Goal: Task Accomplishment & Management: Manage account settings

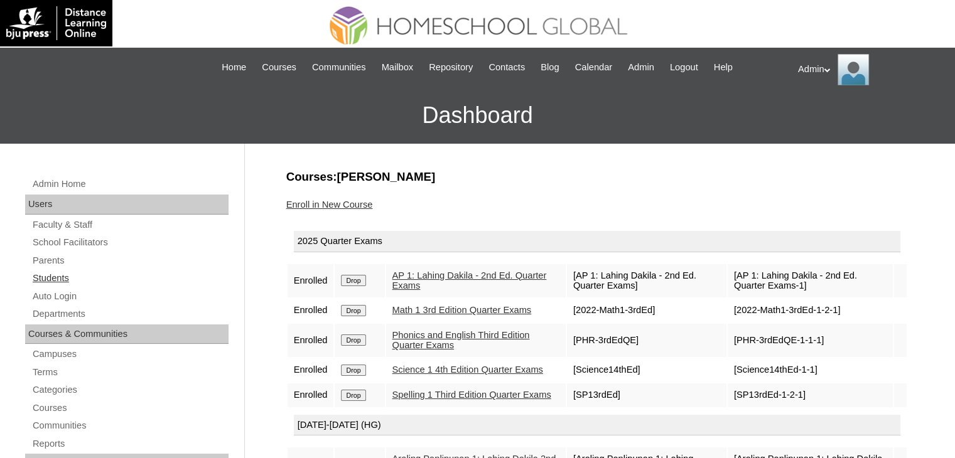
click at [58, 274] on link "Students" at bounding box center [129, 279] width 197 height 16
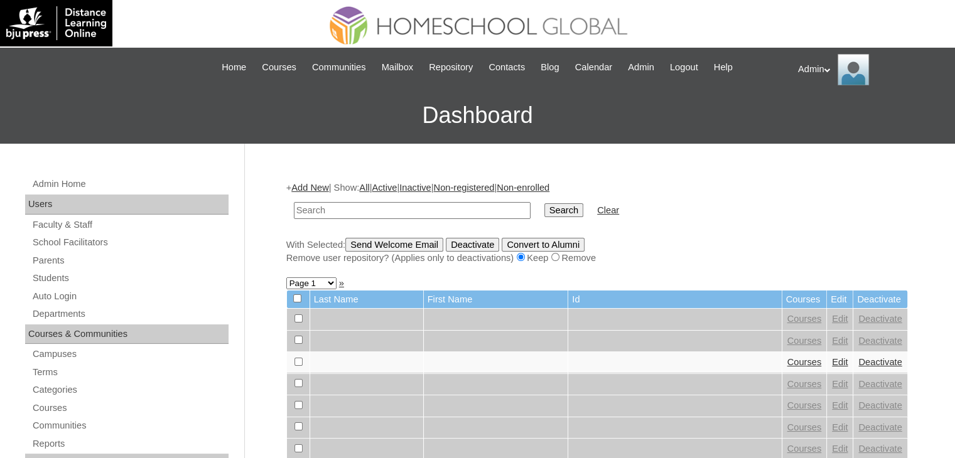
type input "o"
type input "Torno"
click at [544, 212] on input "Search" at bounding box center [563, 210] width 39 height 14
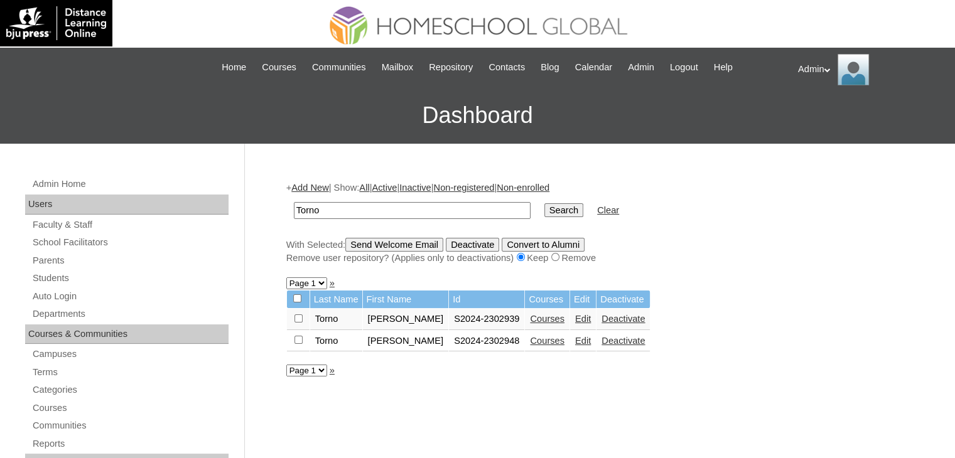
drag, startPoint x: 364, startPoint y: 205, endPoint x: 281, endPoint y: 206, distance: 82.9
type input "Blabin"
click at [544, 213] on input "Search" at bounding box center [563, 210] width 39 height 14
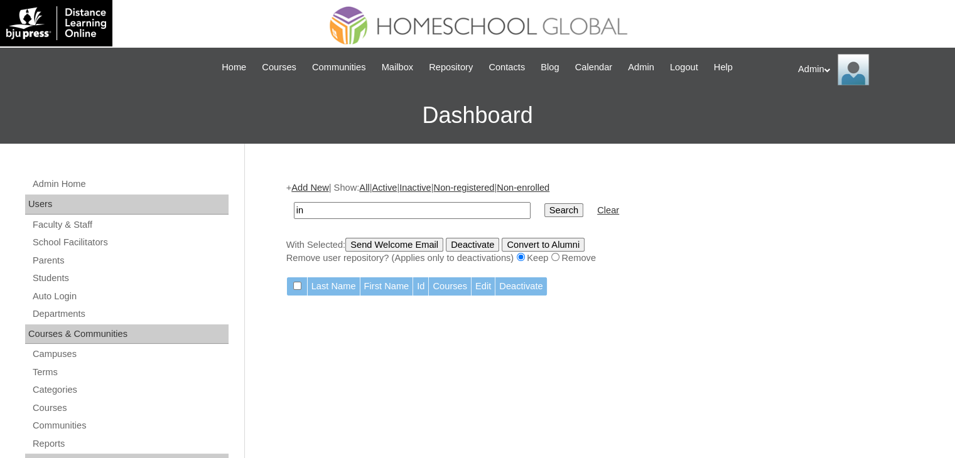
type input "n"
type input "Sky Aleph"
click at [544, 210] on input "Search" at bounding box center [563, 210] width 39 height 14
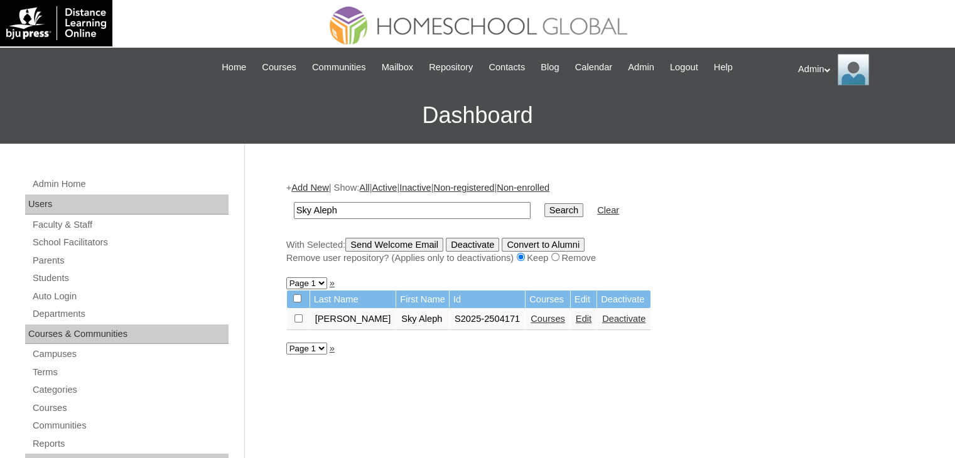
click at [530, 319] on link "Courses" at bounding box center [547, 319] width 35 height 10
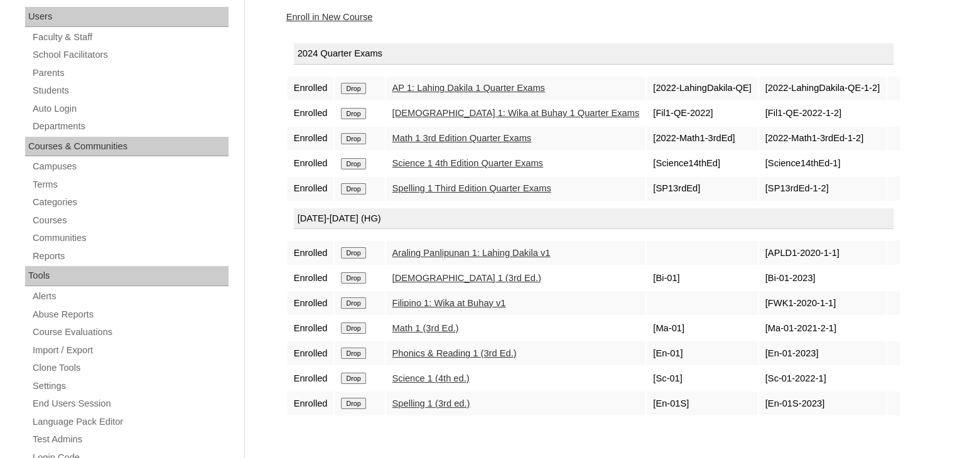
scroll to position [188, 0]
click at [447, 325] on link "Math 1 (3rd Ed.)" at bounding box center [425, 328] width 67 height 10
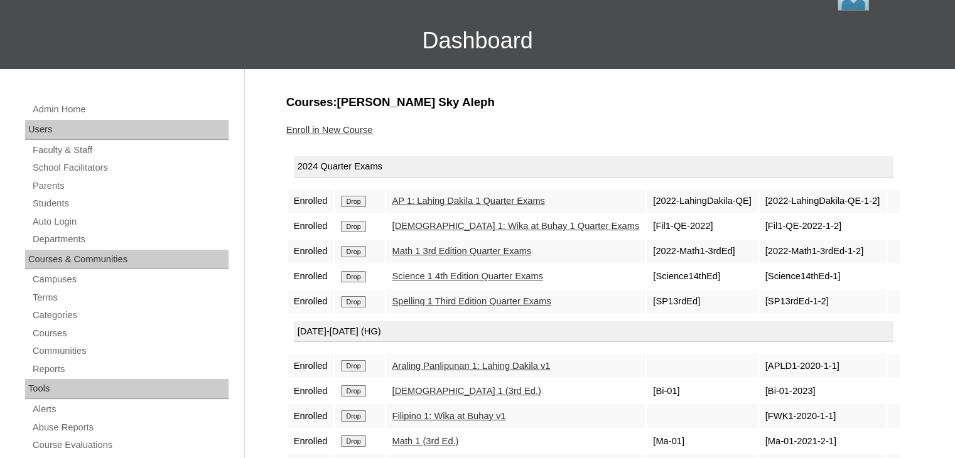
scroll to position [94, 0]
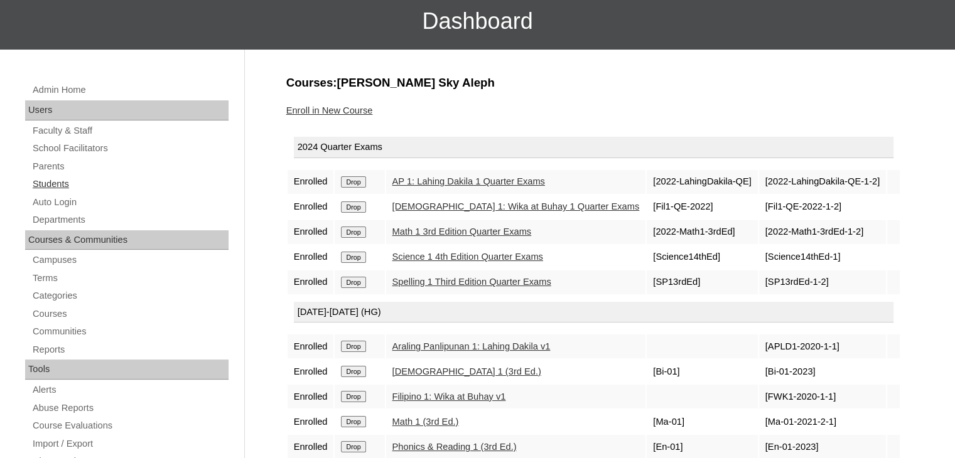
click at [59, 183] on link "Students" at bounding box center [129, 184] width 197 height 16
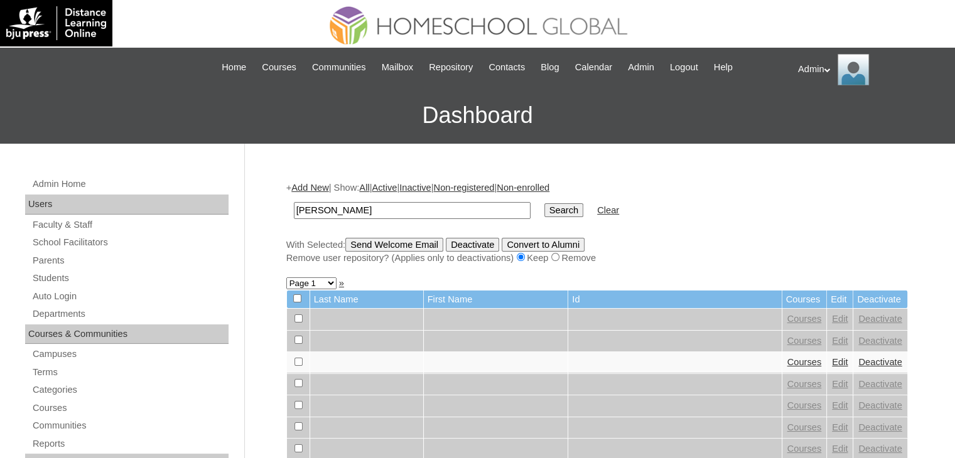
type input "ferrer"
click at [544, 203] on input "Search" at bounding box center [563, 210] width 39 height 14
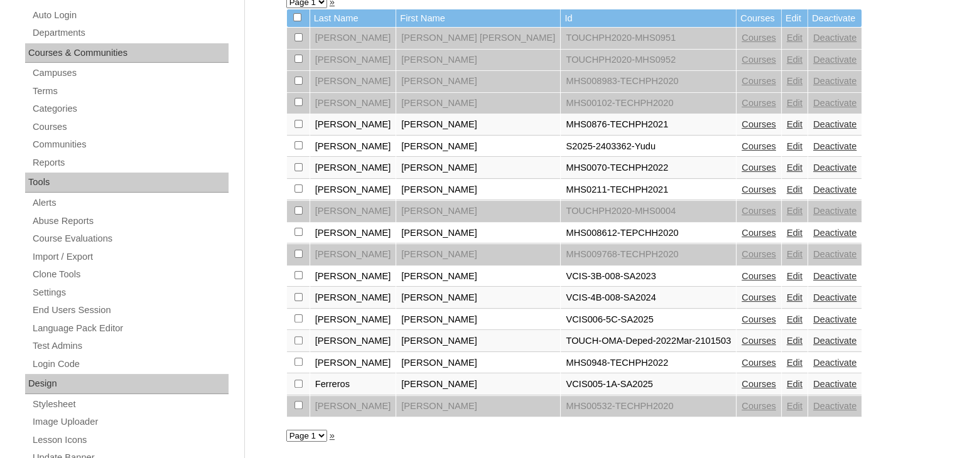
scroll to position [223, 0]
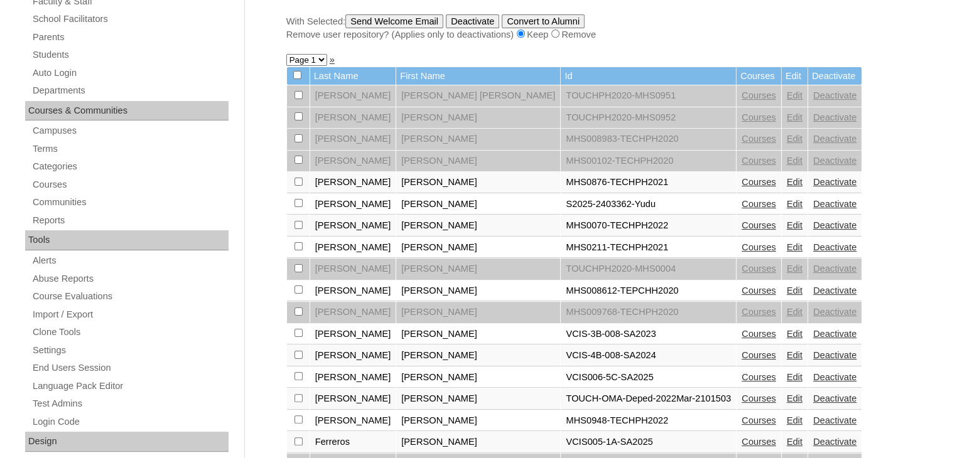
click at [741, 204] on link "Courses" at bounding box center [758, 204] width 35 height 10
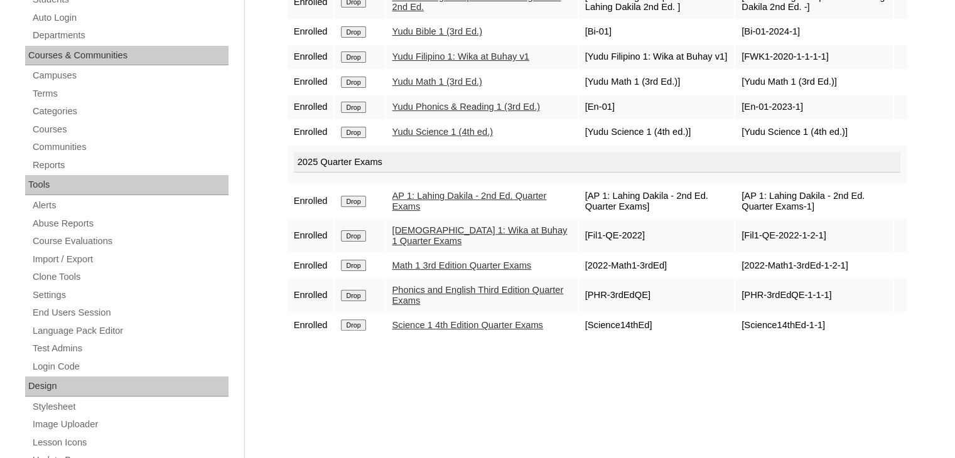
scroll to position [36, 0]
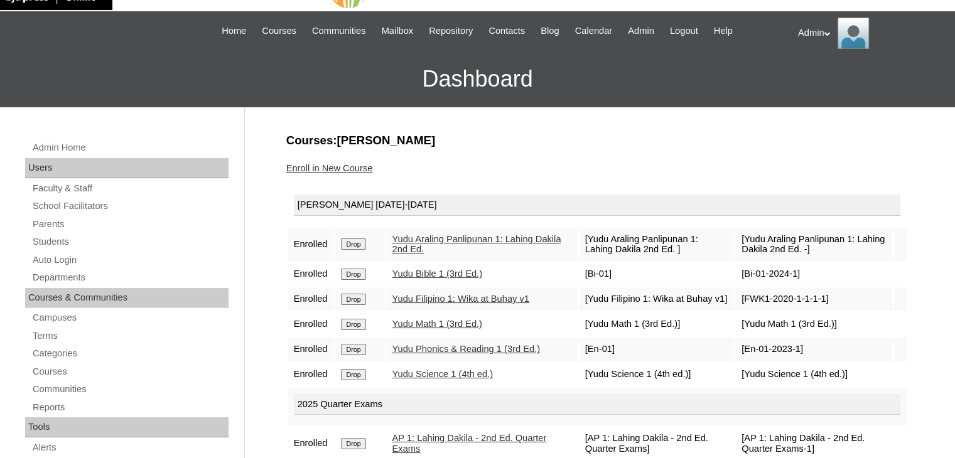
click at [418, 271] on link "Yudu Bible 1 (3rd Ed.)" at bounding box center [437, 274] width 90 height 10
click at [68, 237] on link "Students" at bounding box center [129, 242] width 197 height 16
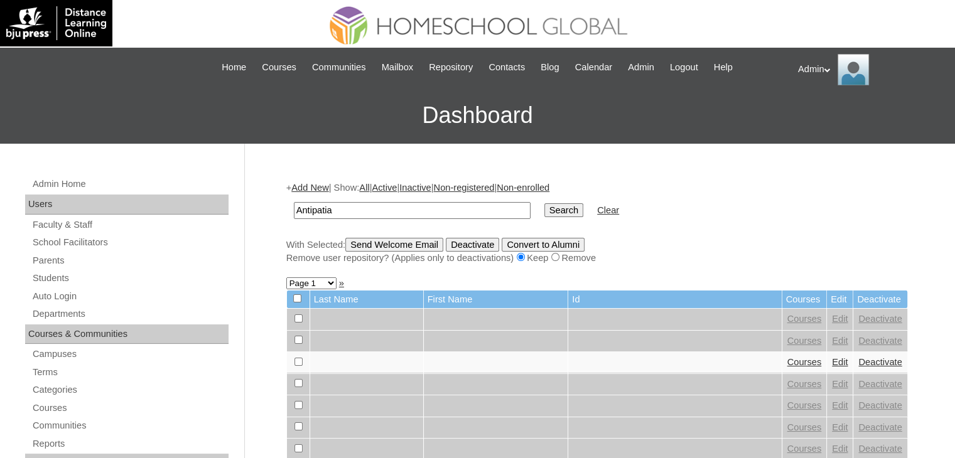
type input "Antipatia"
click at [544, 216] on input "Search" at bounding box center [563, 210] width 39 height 14
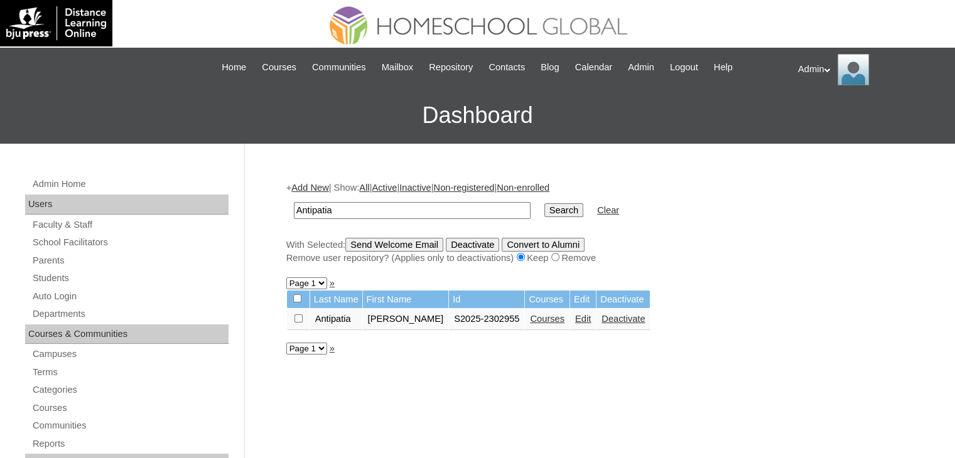
click at [530, 319] on link "Courses" at bounding box center [547, 319] width 35 height 10
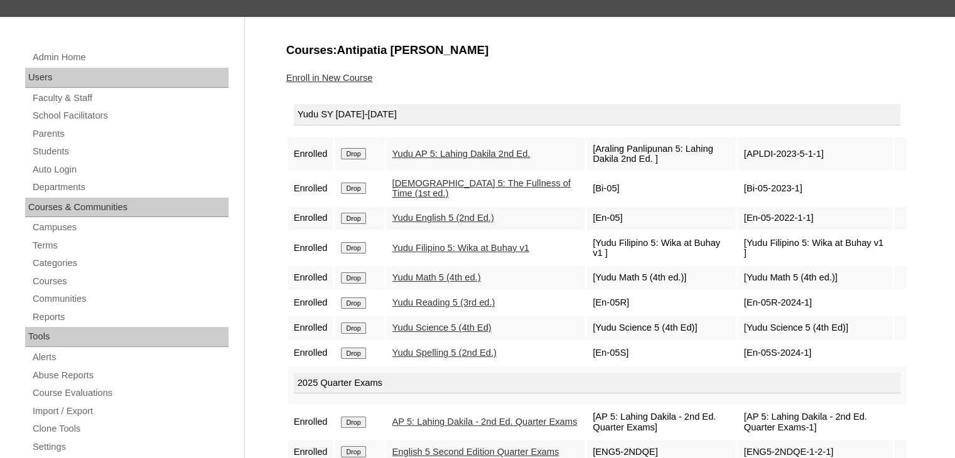
scroll to position [124, 0]
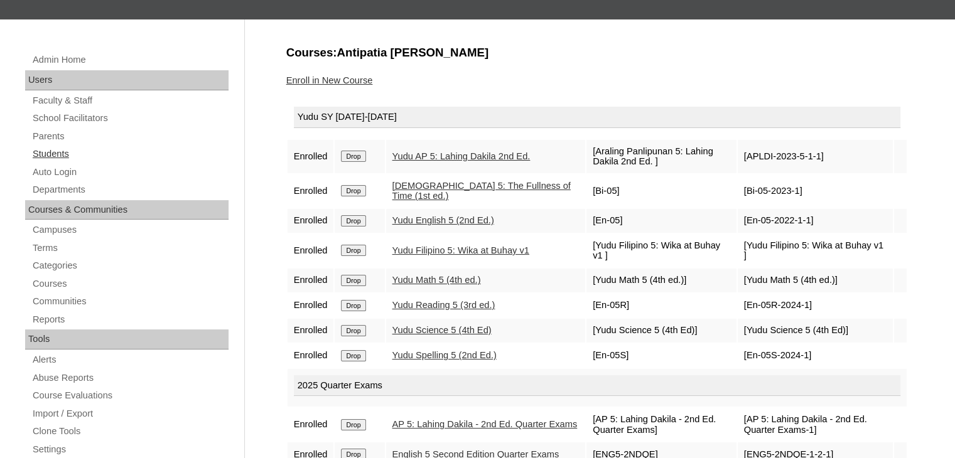
click at [52, 153] on link "Students" at bounding box center [129, 154] width 197 height 16
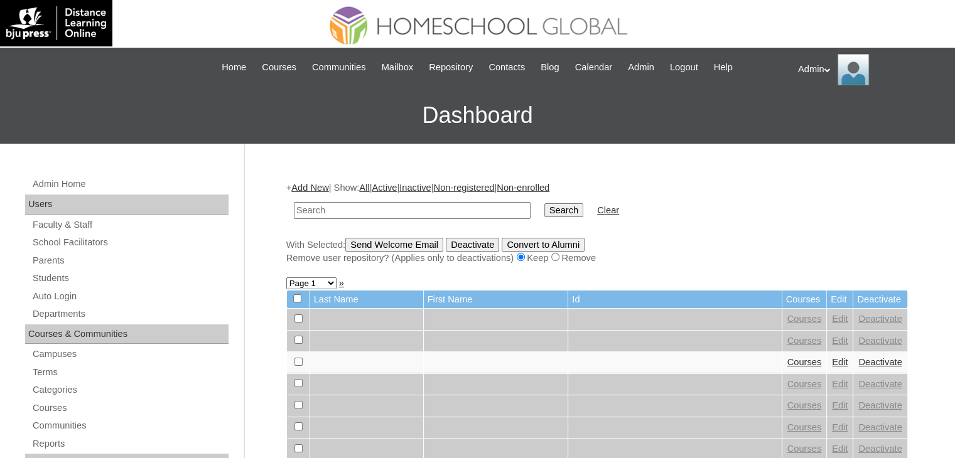
click at [376, 212] on input "text" at bounding box center [412, 210] width 237 height 17
type input "[PERSON_NAME]"
click at [544, 210] on input "Search" at bounding box center [563, 210] width 39 height 14
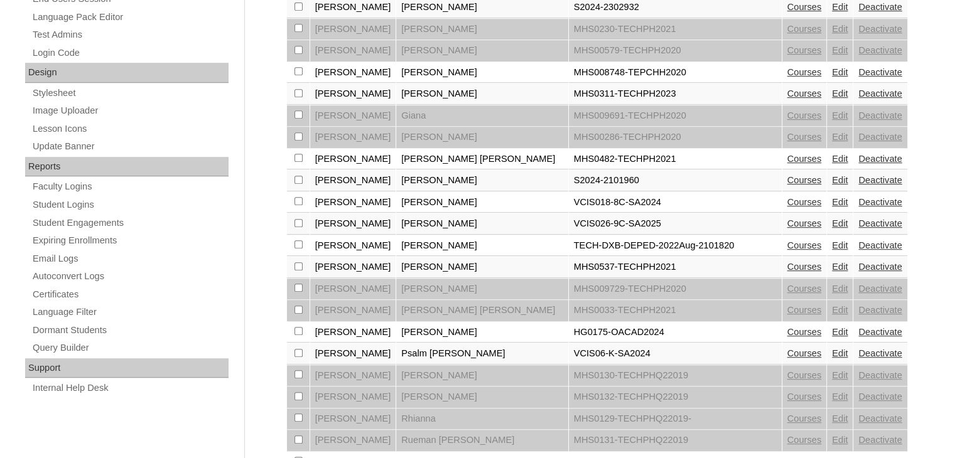
scroll to position [637, 0]
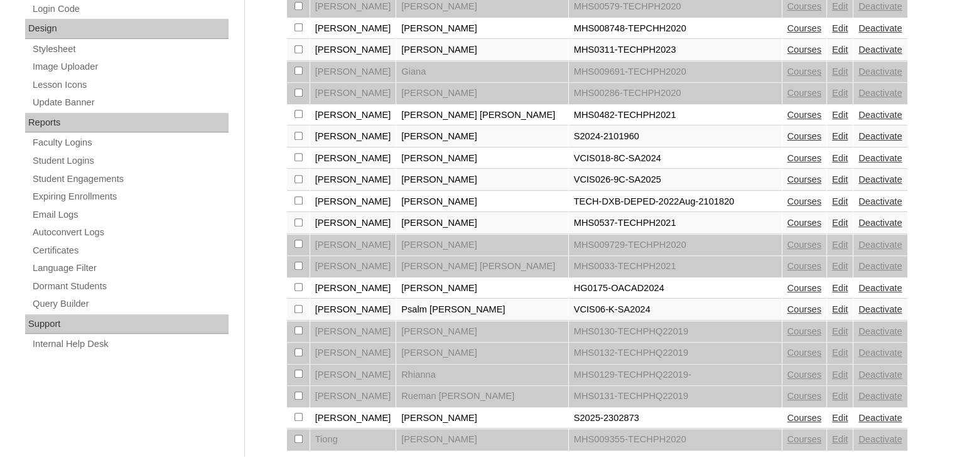
click at [787, 413] on link "Courses" at bounding box center [804, 418] width 35 height 10
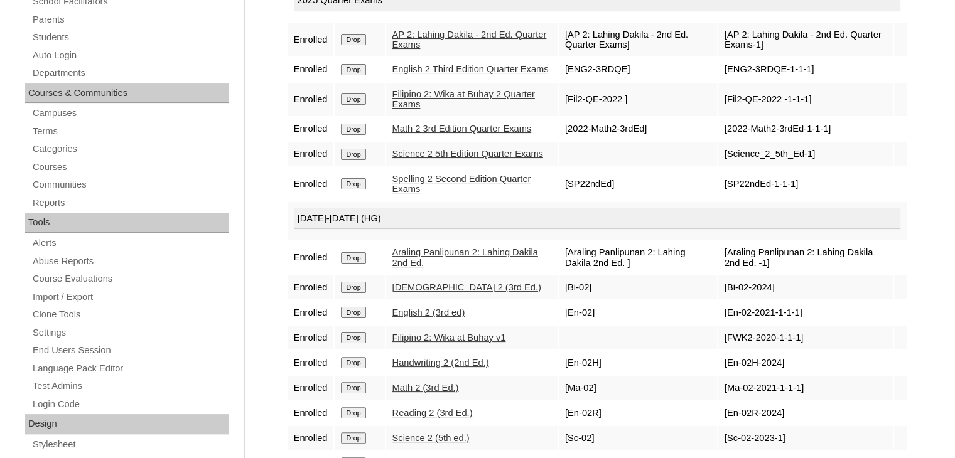
scroll to position [311, 0]
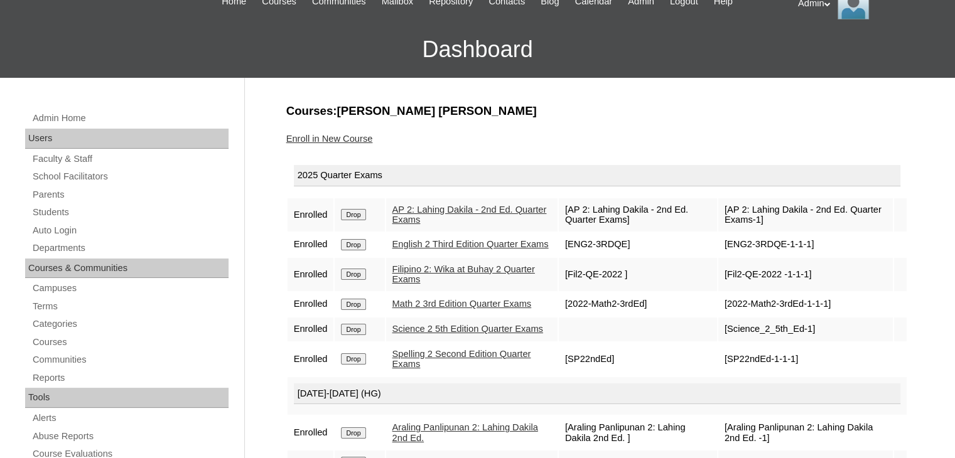
scroll to position [65, 0]
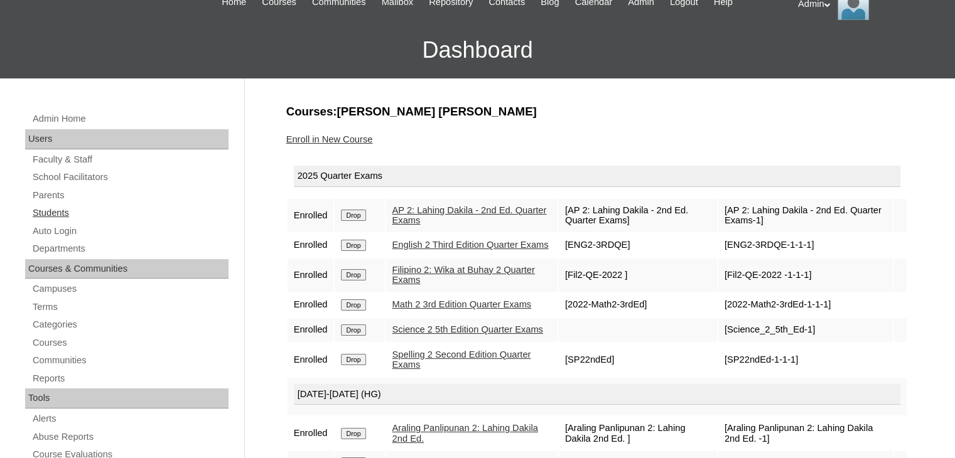
click at [58, 211] on link "Students" at bounding box center [129, 213] width 197 height 16
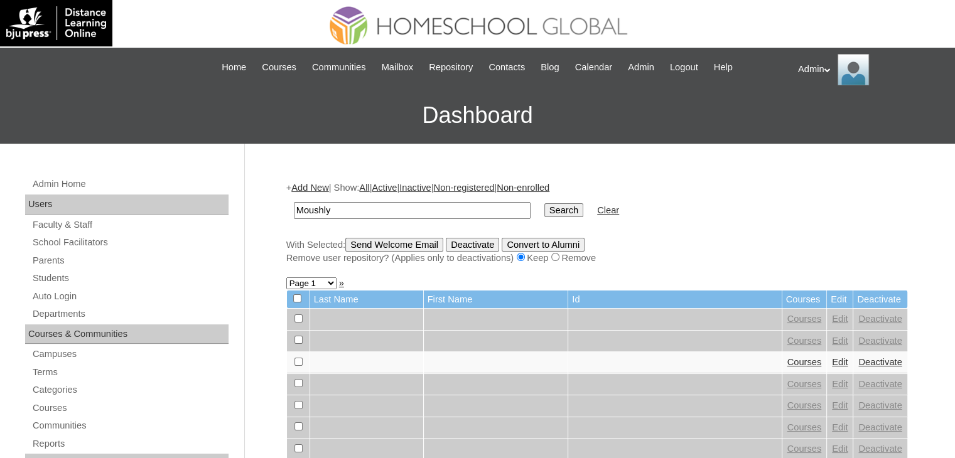
type input "Moushly"
click at [544, 205] on input "Search" at bounding box center [563, 210] width 39 height 14
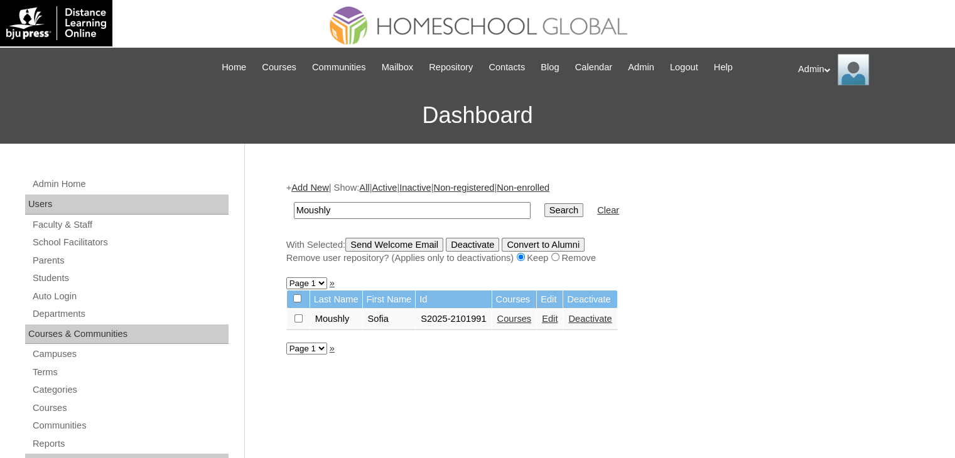
click at [521, 318] on link "Courses" at bounding box center [514, 319] width 35 height 10
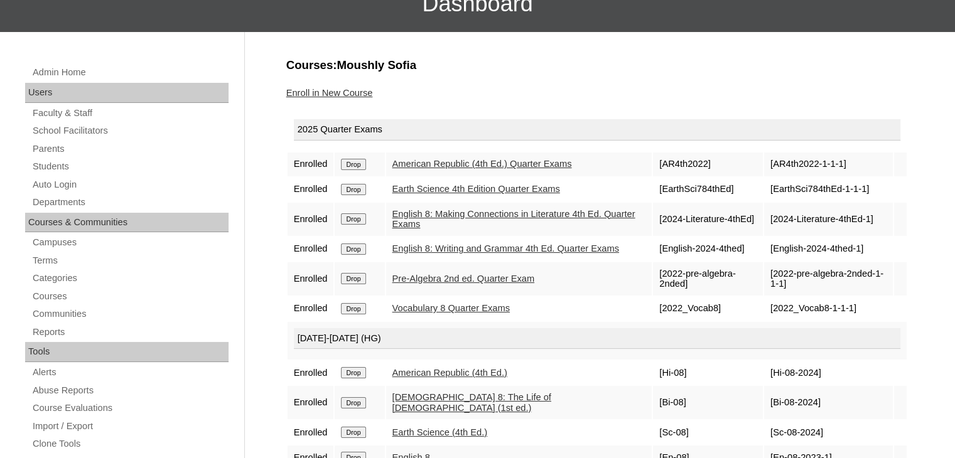
scroll to position [95, 0]
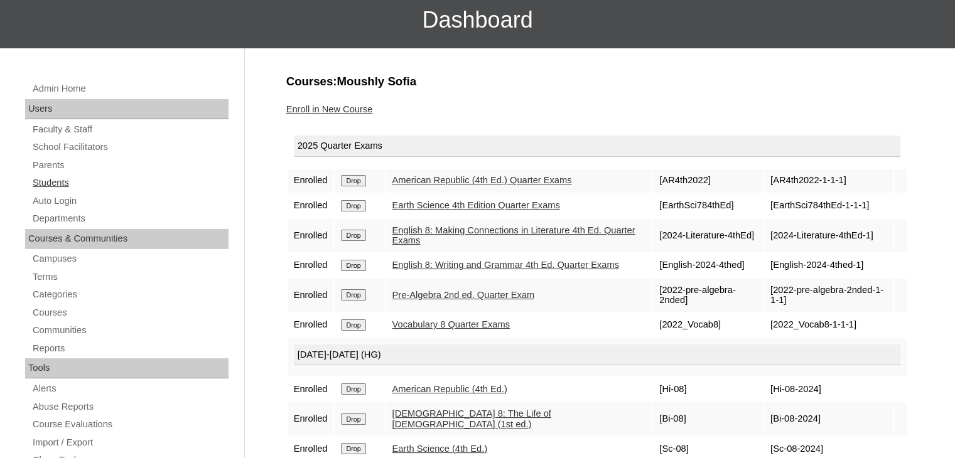
click at [51, 183] on link "Students" at bounding box center [129, 183] width 197 height 16
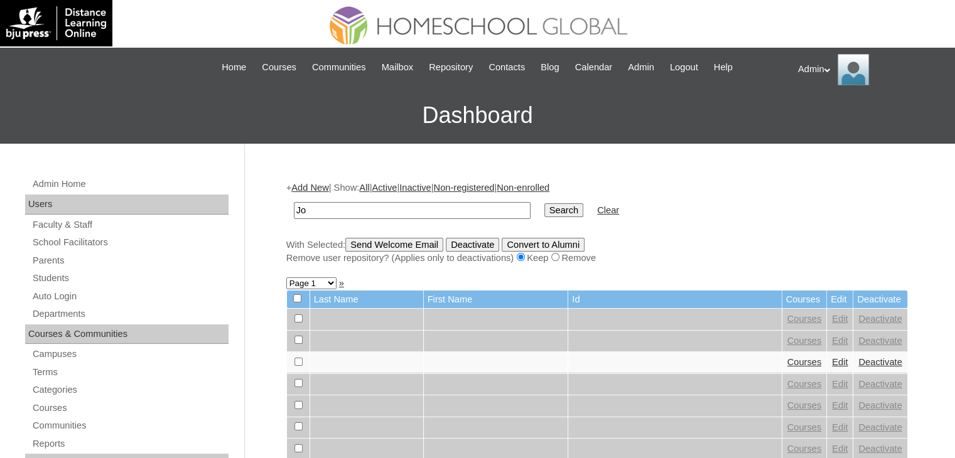
type input "J"
type input "[PERSON_NAME]"
click at [544, 210] on input "Search" at bounding box center [563, 210] width 39 height 14
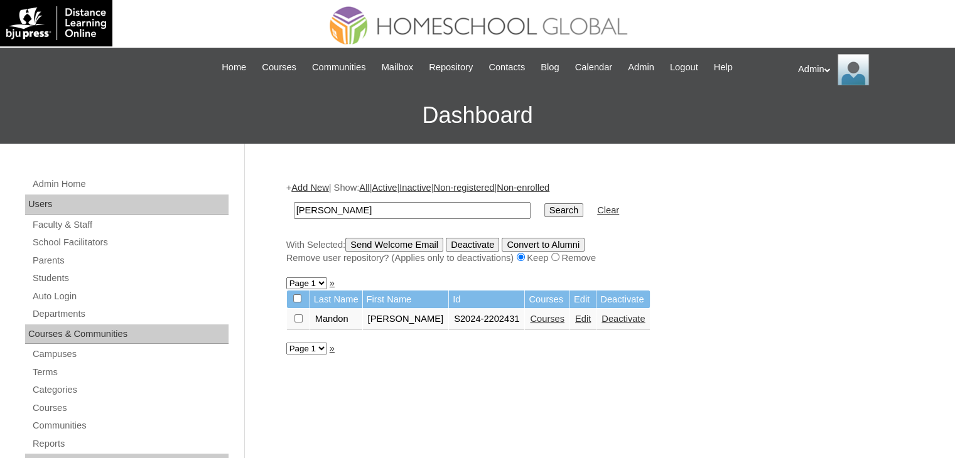
click at [533, 317] on link "Courses" at bounding box center [547, 319] width 35 height 10
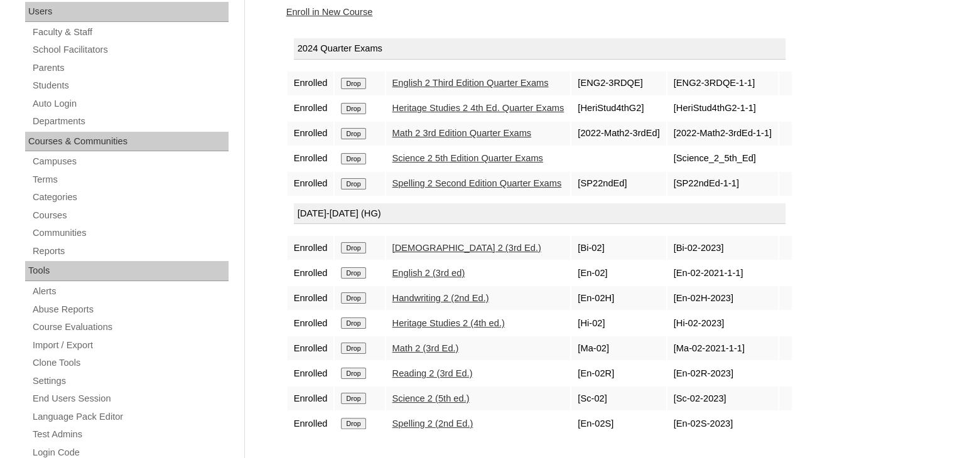
scroll to position [193, 0]
click at [353, 77] on input "Drop" at bounding box center [353, 82] width 24 height 11
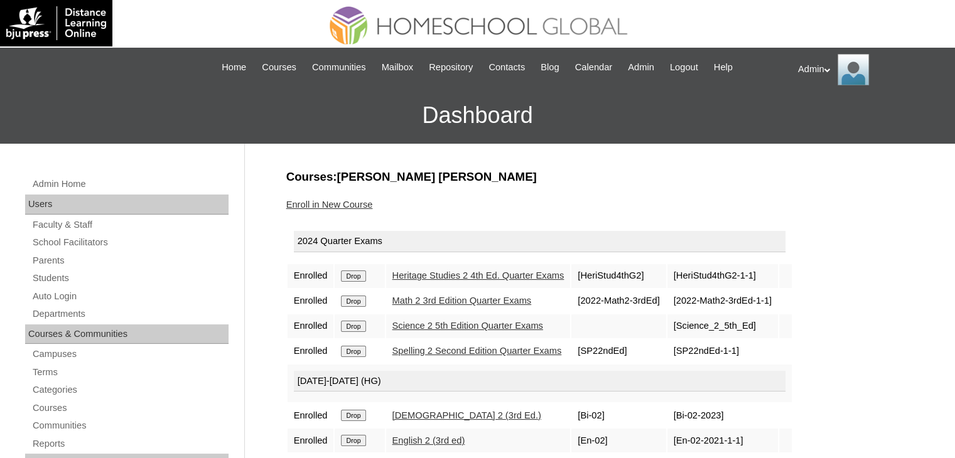
click at [355, 272] on input "Drop" at bounding box center [353, 276] width 24 height 11
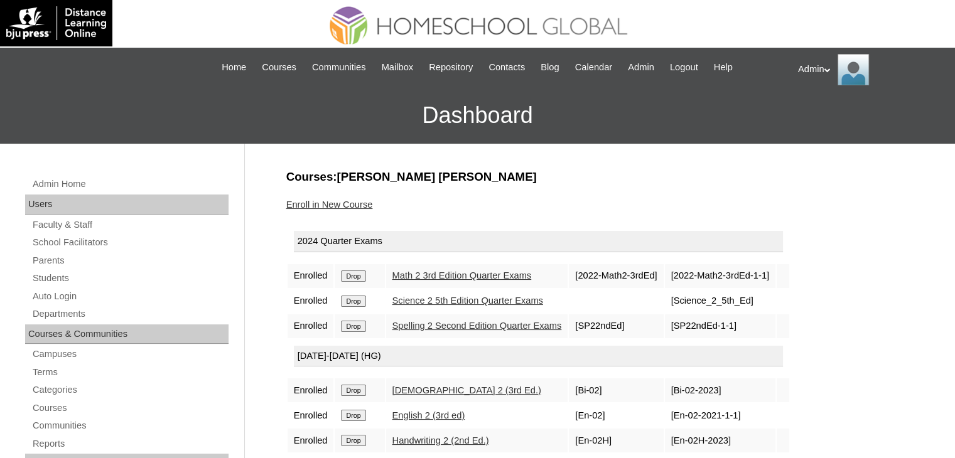
click at [355, 279] on input "Drop" at bounding box center [353, 276] width 24 height 11
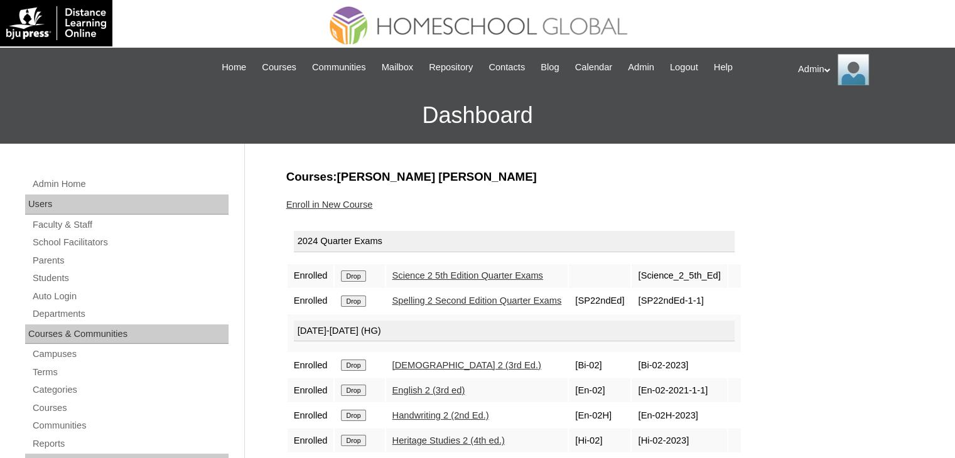
click at [355, 279] on input "Drop" at bounding box center [353, 276] width 24 height 11
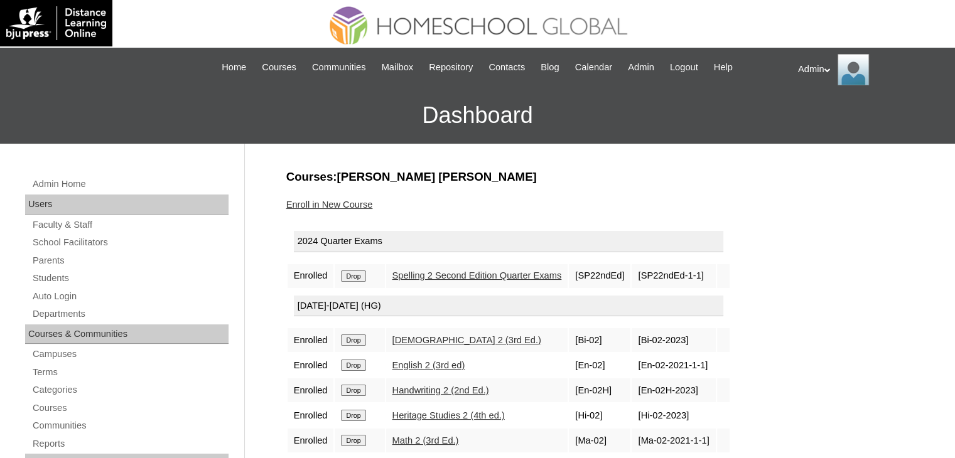
click at [355, 279] on input "Drop" at bounding box center [353, 276] width 24 height 11
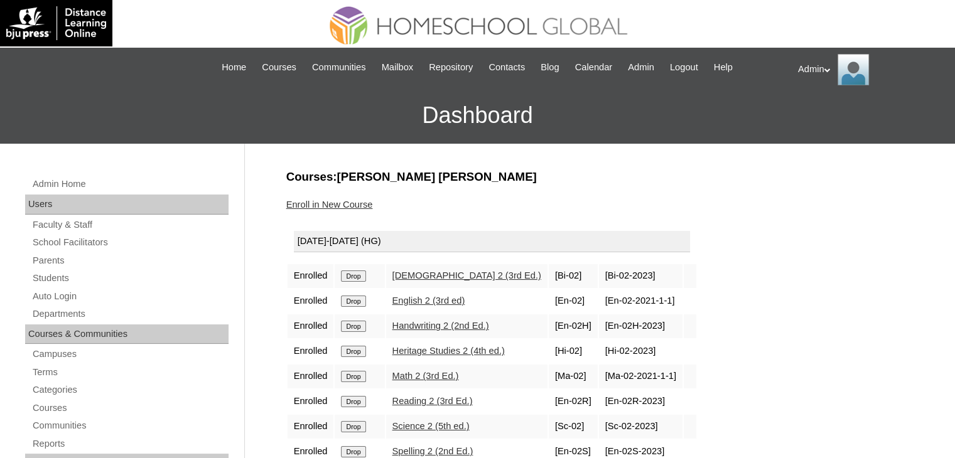
click at [355, 279] on input "Drop" at bounding box center [353, 276] width 24 height 11
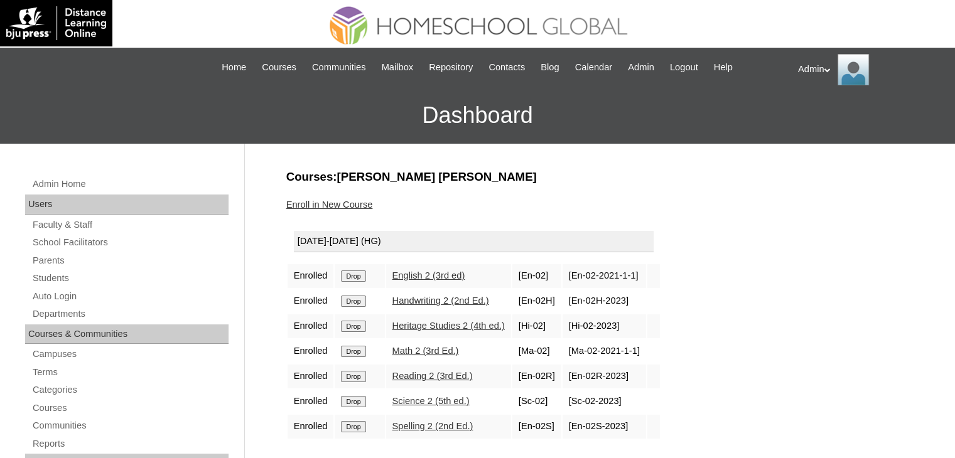
click at [355, 279] on input "Drop" at bounding box center [353, 276] width 24 height 11
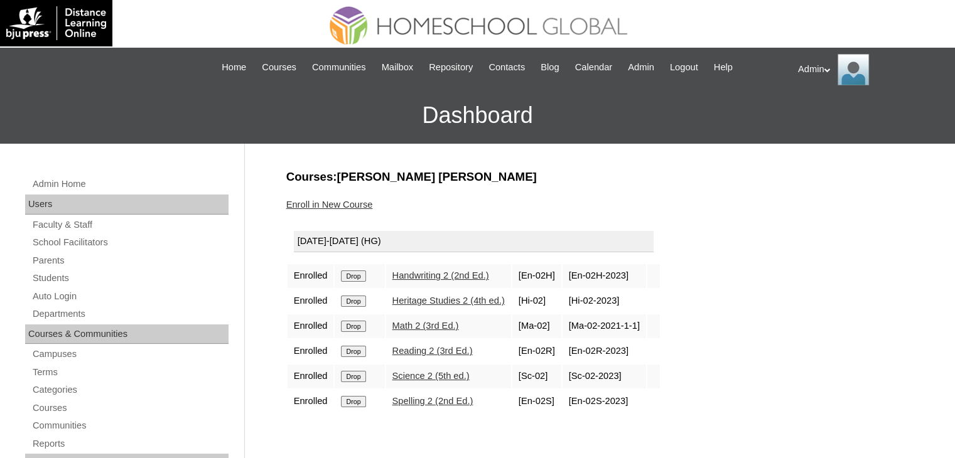
click at [355, 279] on input "Drop" at bounding box center [353, 276] width 24 height 11
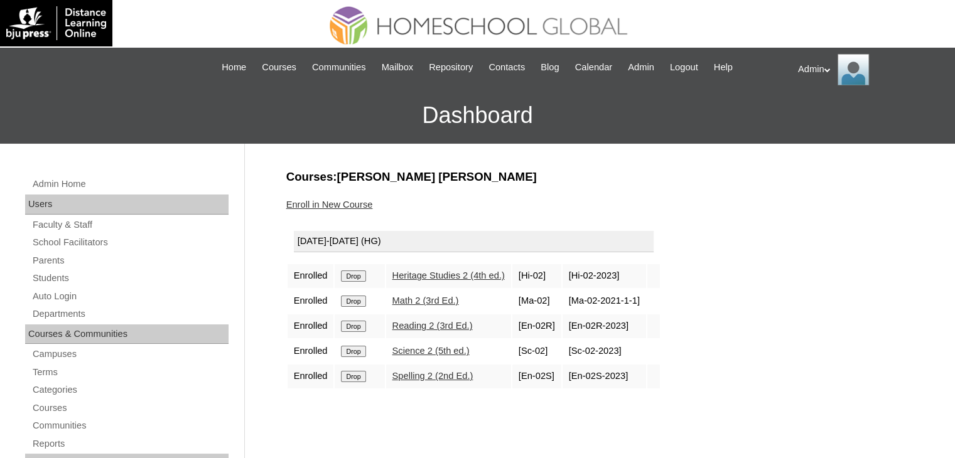
click at [355, 279] on input "Drop" at bounding box center [353, 276] width 24 height 11
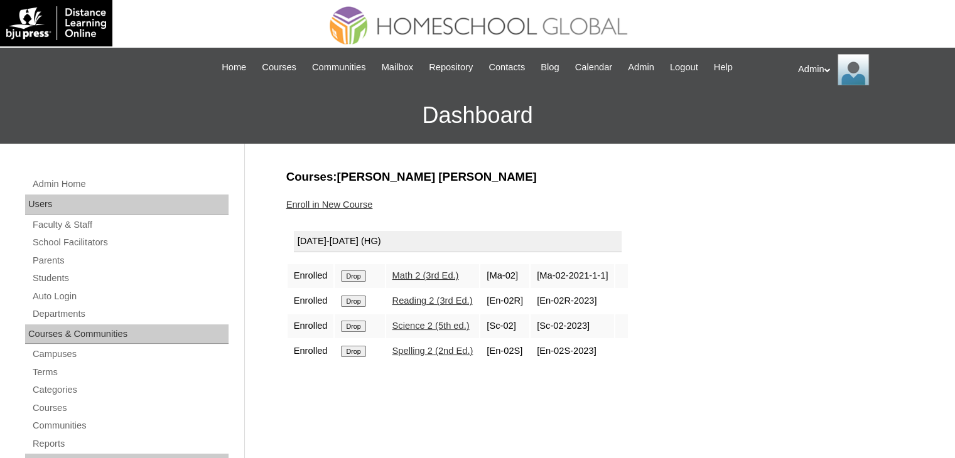
click at [355, 279] on input "Drop" at bounding box center [353, 276] width 24 height 11
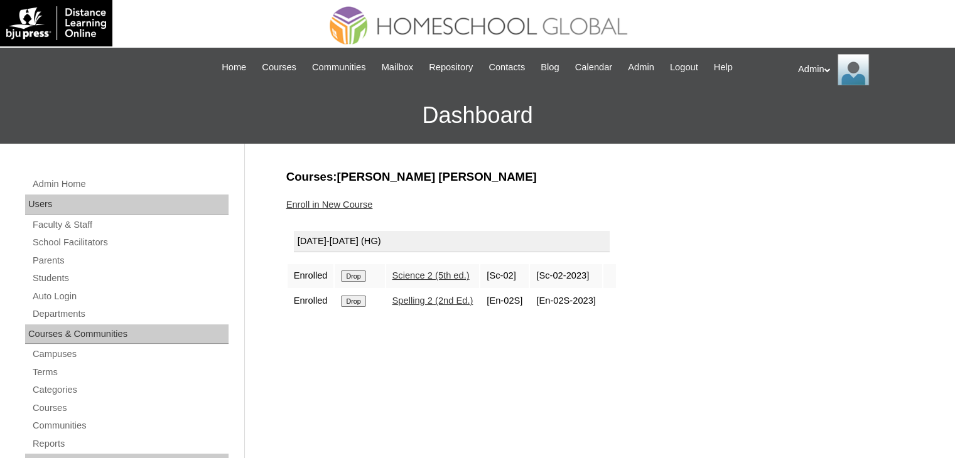
click at [353, 274] on input "Drop" at bounding box center [353, 276] width 24 height 11
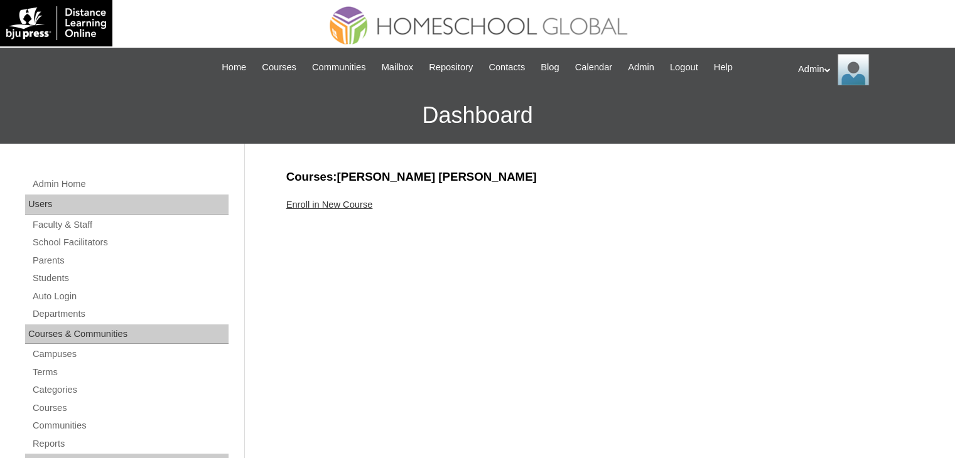
click at [343, 203] on link "Enroll in New Course" at bounding box center [329, 205] width 87 height 10
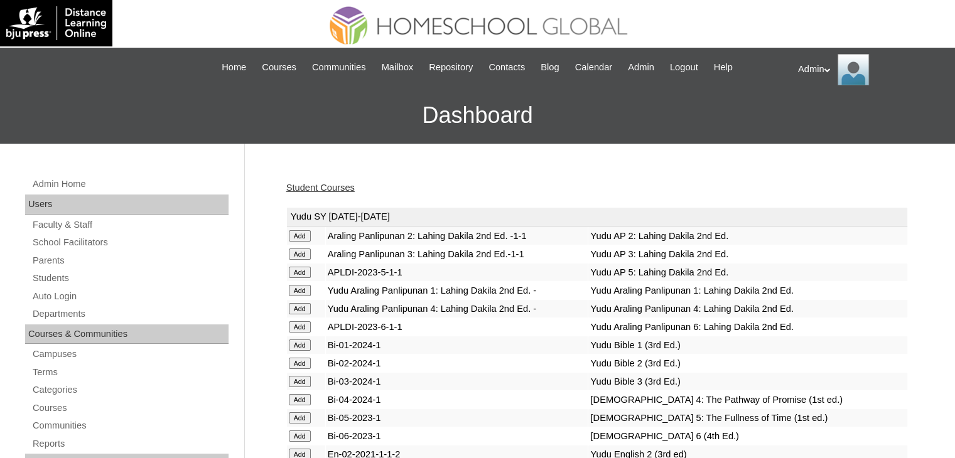
scroll to position [3282, 0]
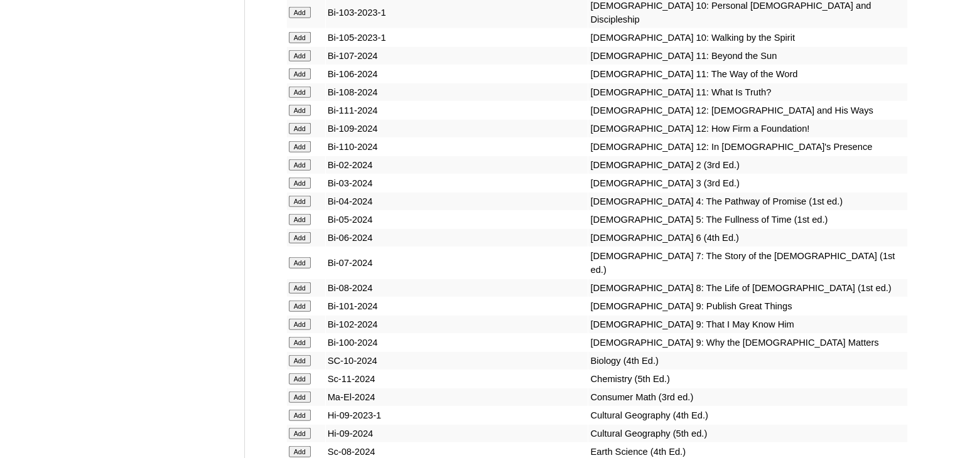
click at [304, 189] on input "Add" at bounding box center [300, 183] width 22 height 11
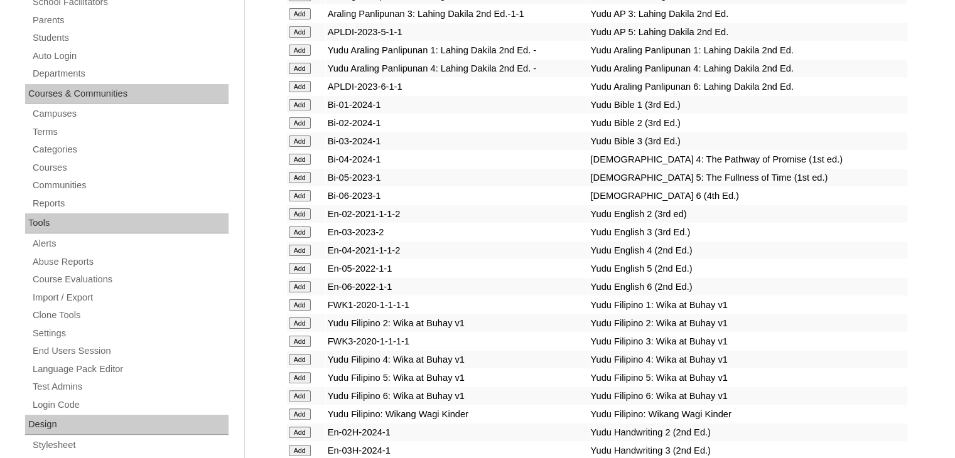
scroll to position [1318, 0]
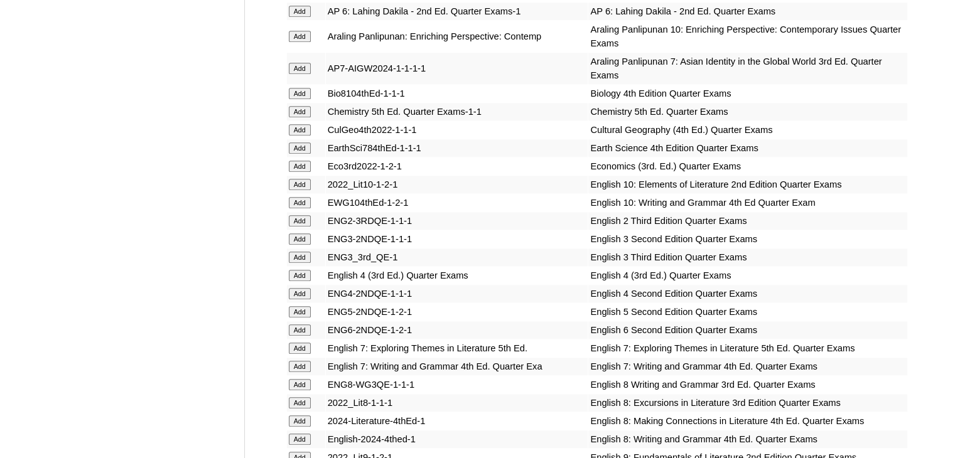
click at [289, 252] on input "Add" at bounding box center [300, 257] width 22 height 11
